Goal: Entertainment & Leisure: Consume media (video, audio)

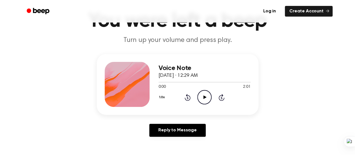
scroll to position [34, 0]
click at [208, 104] on icon "Play Audio" at bounding box center [204, 97] width 14 height 14
drag, startPoint x: 179, startPoint y: 116, endPoint x: 179, endPoint y: 111, distance: 4.8
click at [179, 90] on div "0:43 2:01 Your browser does not support the [object Object] element." at bounding box center [205, 84] width 92 height 10
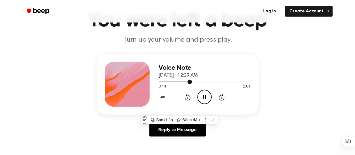
click at [179, 84] on div at bounding box center [205, 81] width 92 height 4
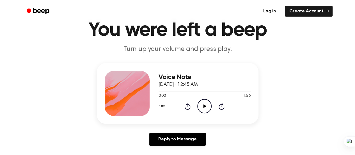
scroll to position [29, 0]
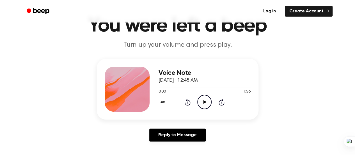
click at [212, 109] on icon "Play Audio" at bounding box center [204, 102] width 14 height 14
click at [197, 87] on div at bounding box center [181, 86] width 44 height 1
